Goal: Task Accomplishment & Management: Manage account settings

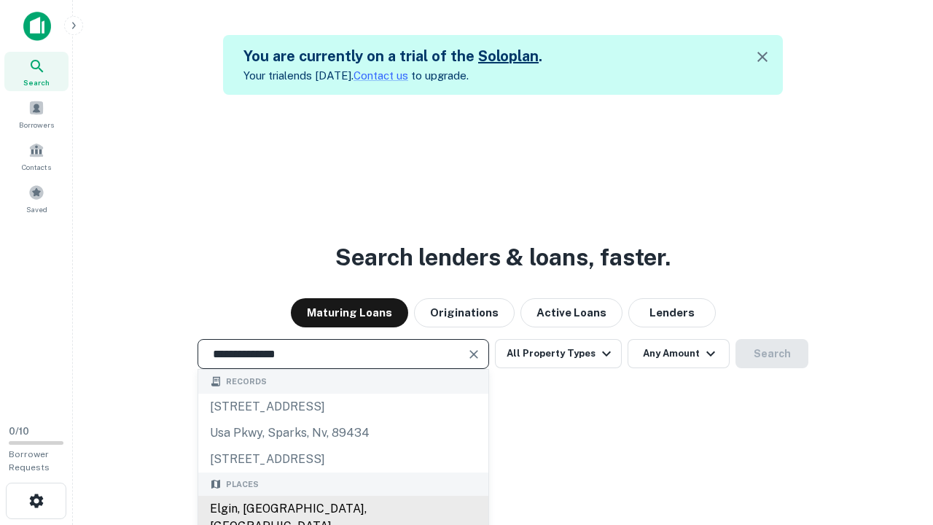
click at [343, 509] on div "Elgin, [GEOGRAPHIC_DATA], [GEOGRAPHIC_DATA]" at bounding box center [343, 518] width 290 height 44
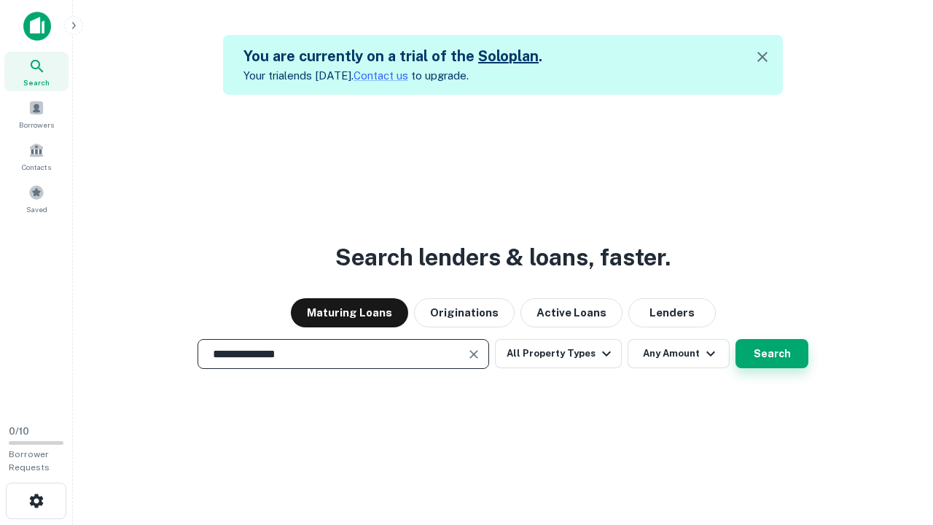
type input "**********"
click at [735, 339] on button "Search" at bounding box center [771, 353] width 73 height 29
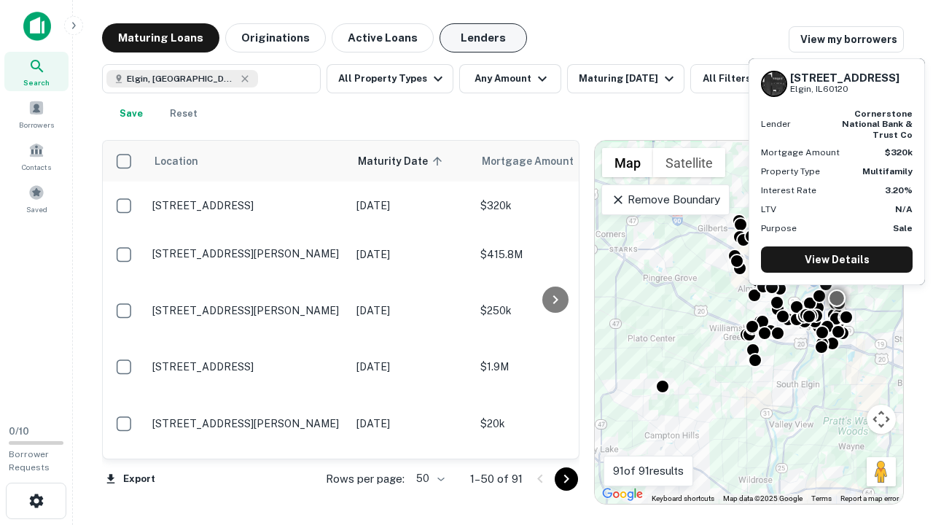
click at [483, 38] on button "Lenders" at bounding box center [483, 37] width 87 height 29
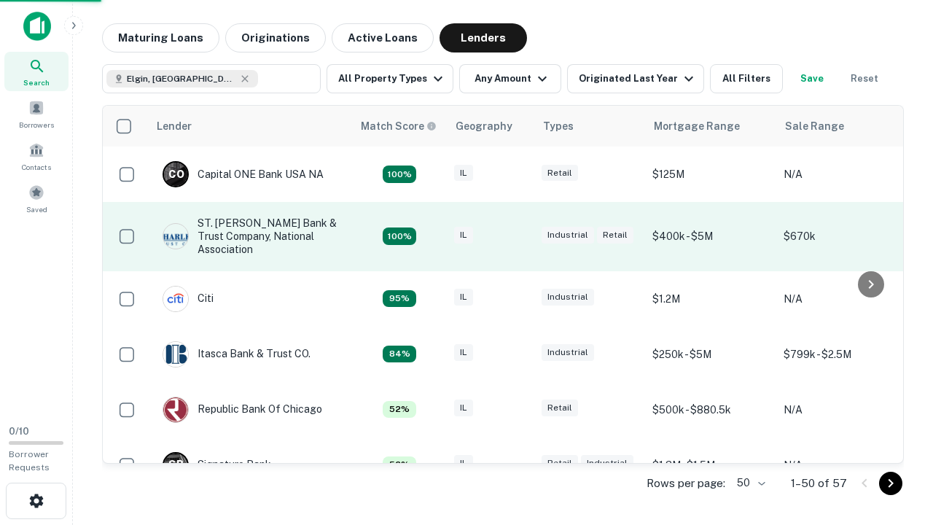
click at [518, 236] on div "IL" at bounding box center [490, 237] width 73 height 20
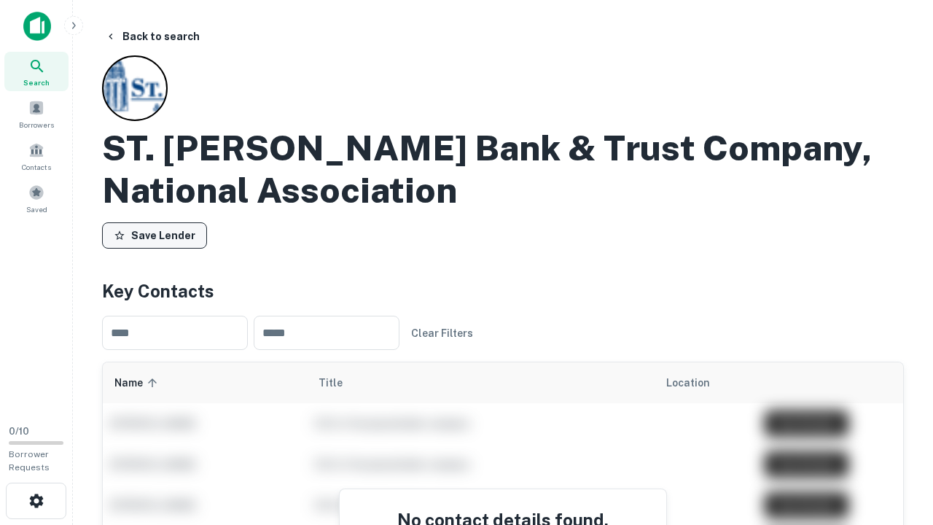
click at [155, 235] on button "Save Lender" at bounding box center [154, 235] width 105 height 26
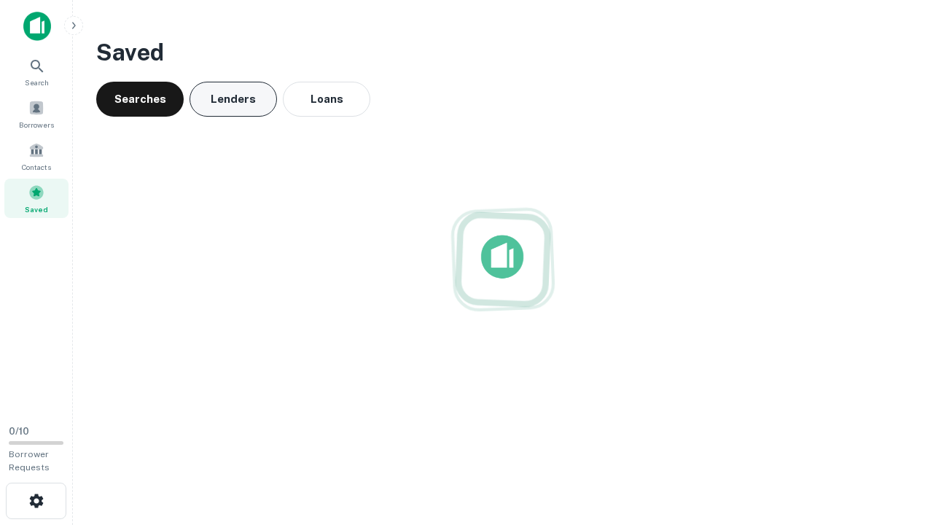
click at [233, 99] on button "Lenders" at bounding box center [233, 99] width 87 height 35
